Goal: Task Accomplishment & Management: Complete application form

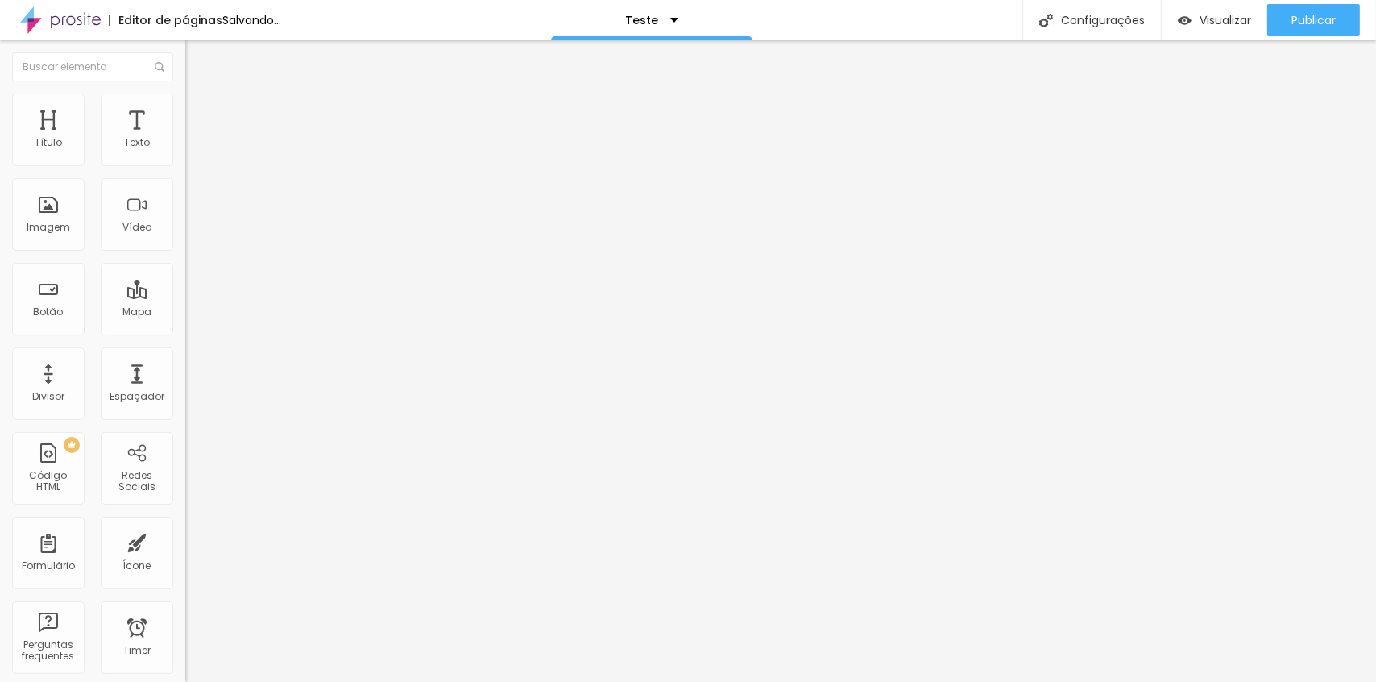
drag, startPoint x: 57, startPoint y: 337, endPoint x: 150, endPoint y: 177, distance: 184.5
click at [185, 163] on div "Noivos da Feira" at bounding box center [277, 148] width 185 height 27
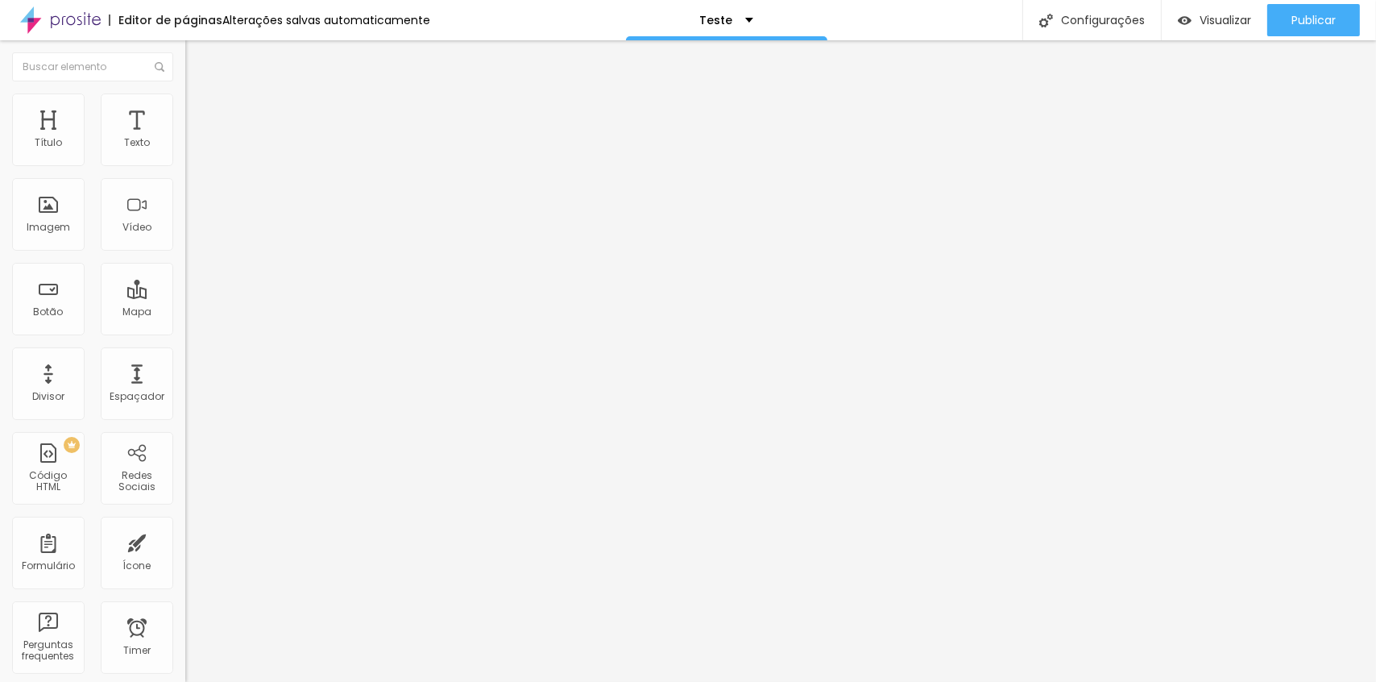
click at [185, 163] on div "Noivos da Feira" at bounding box center [277, 148] width 185 height 27
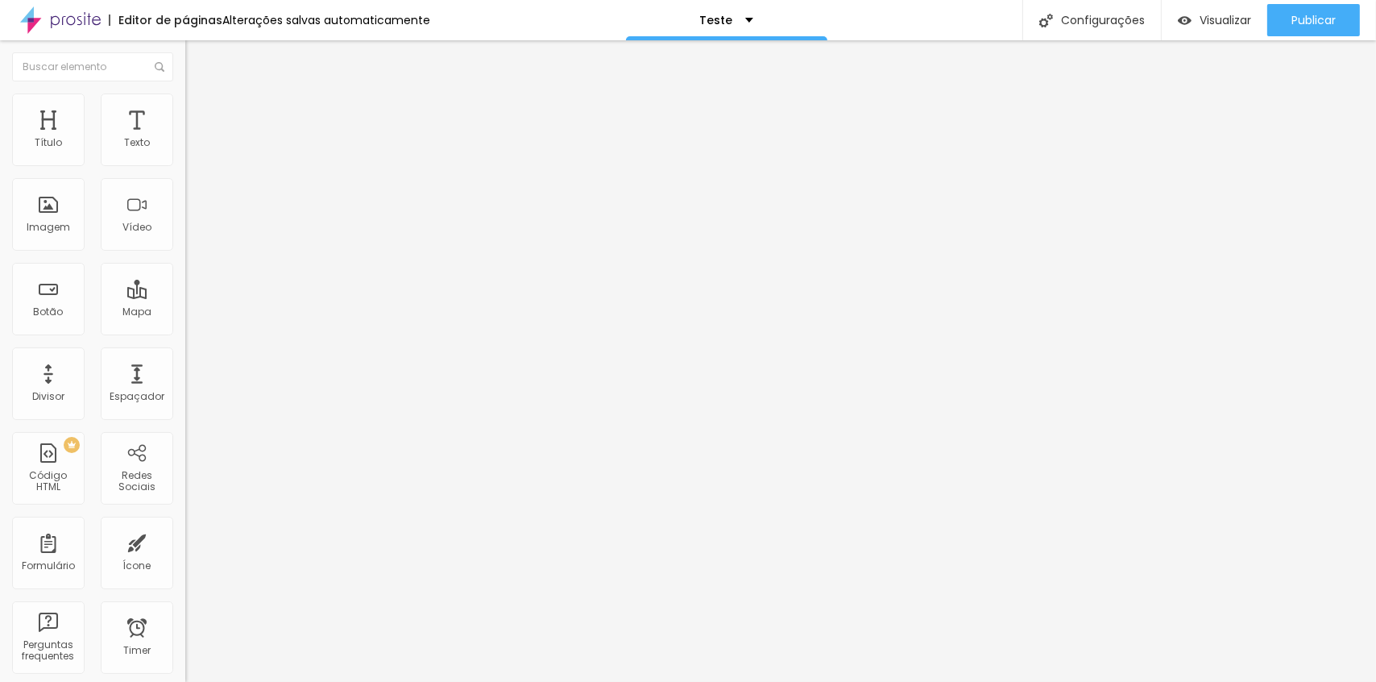
click at [185, 163] on img at bounding box center [190, 168] width 10 height 10
click at [196, 157] on div "Noivos da Feira" at bounding box center [278, 150] width 164 height 15
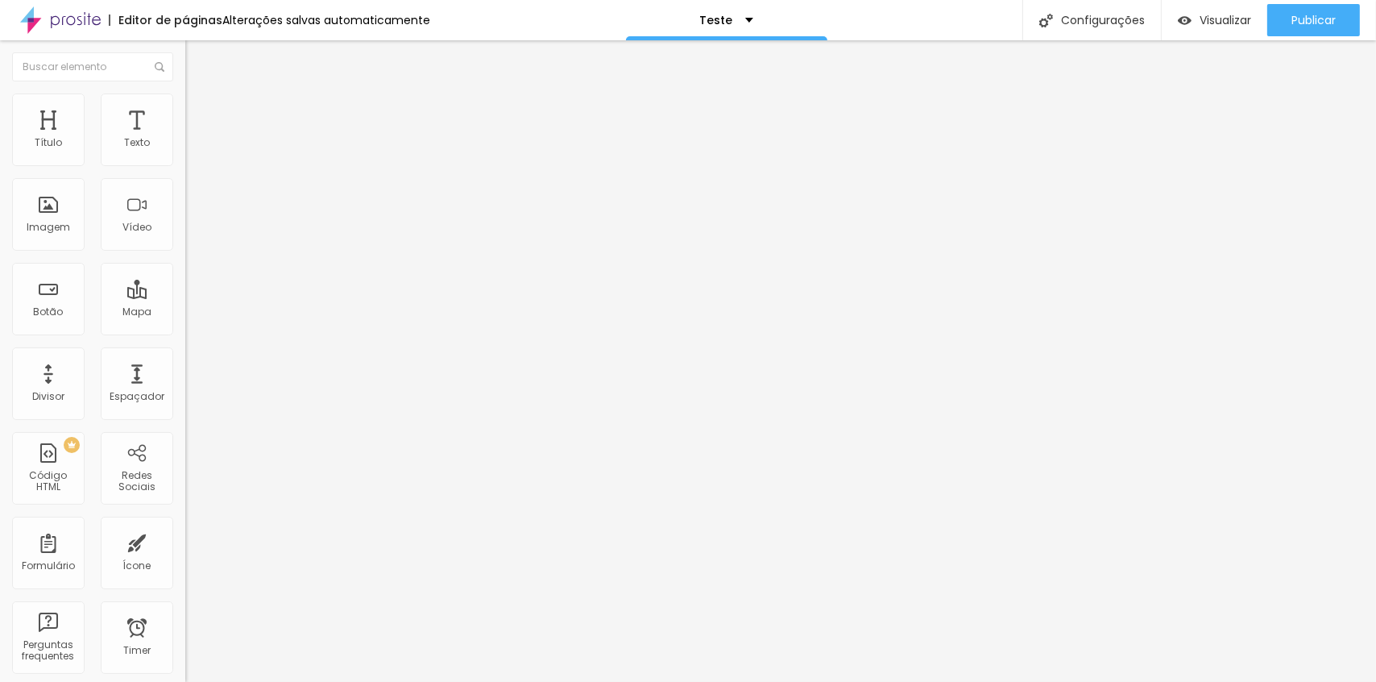
drag, startPoint x: 527, startPoint y: 464, endPoint x: 516, endPoint y: 408, distance: 56.7
